Goal: Navigation & Orientation: Find specific page/section

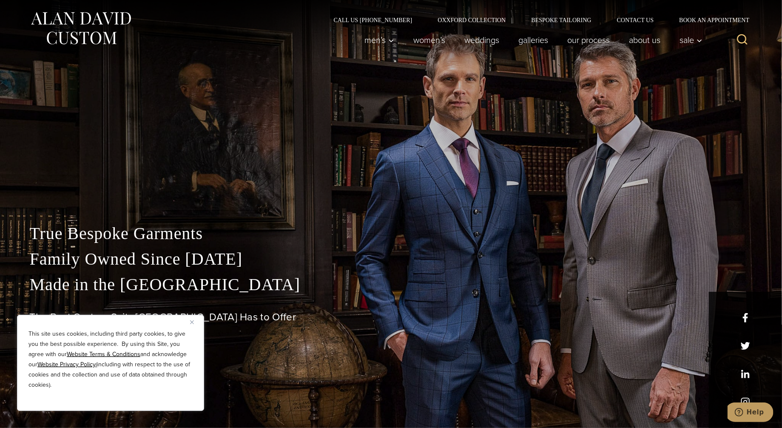
click at [191, 324] on button "Close" at bounding box center [195, 322] width 10 height 10
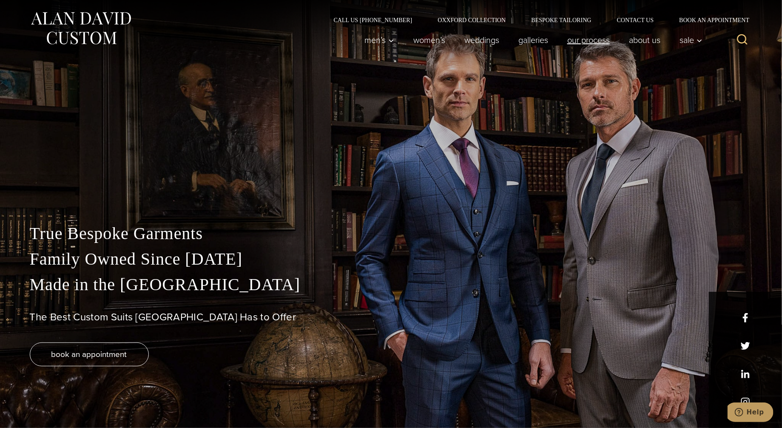
click at [589, 41] on link "Our Process" at bounding box center [588, 39] width 62 height 17
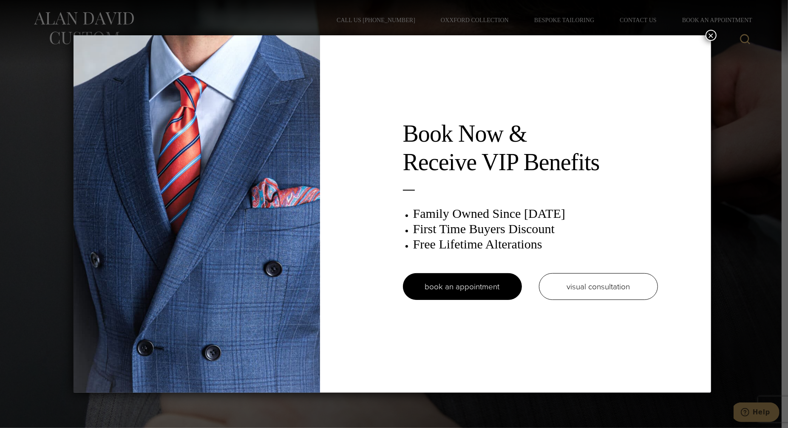
click at [715, 37] on button "×" at bounding box center [711, 35] width 11 height 11
